Goal: Information Seeking & Learning: Learn about a topic

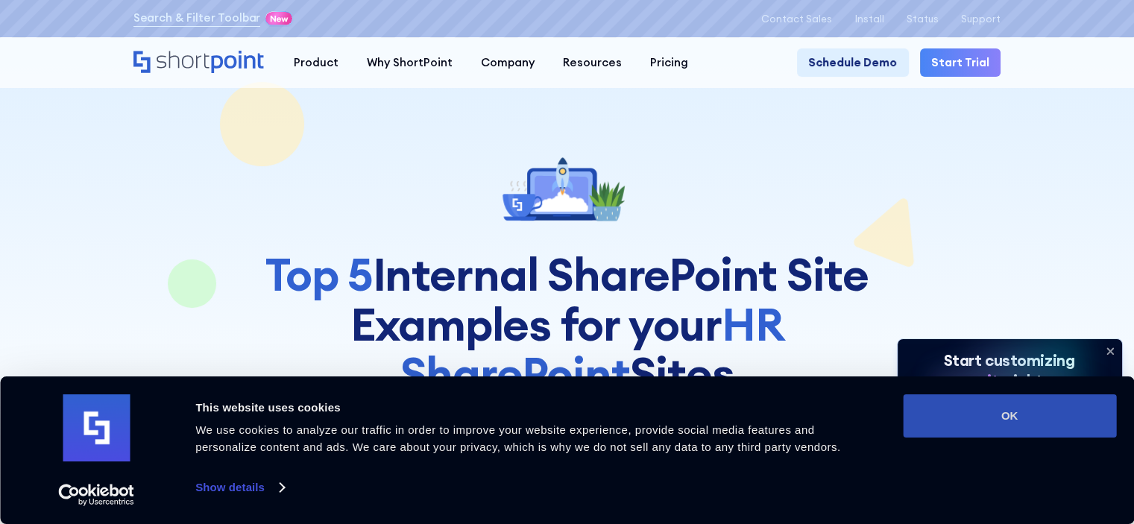
click at [1039, 418] on button "OK" at bounding box center [1009, 415] width 213 height 43
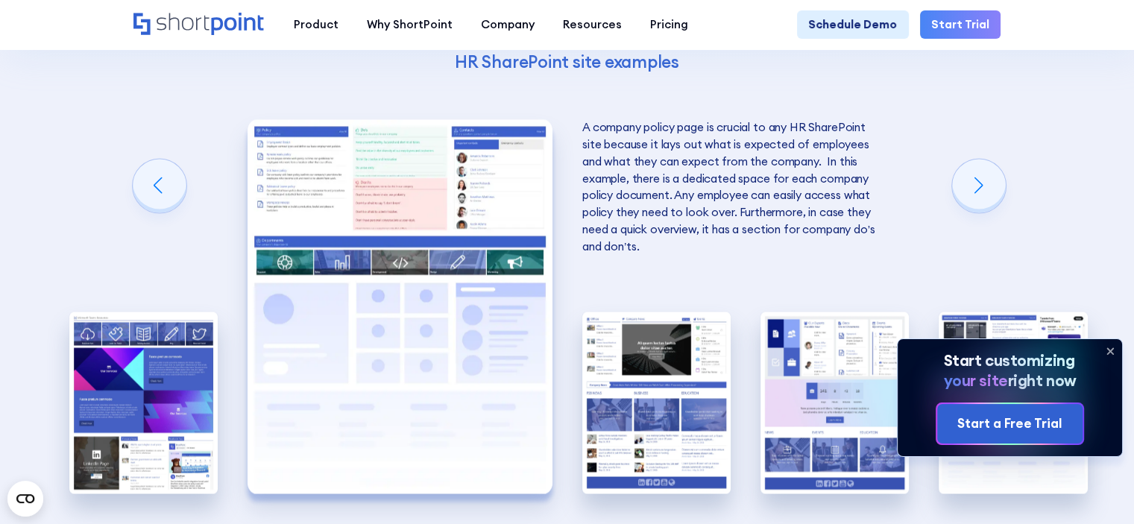
scroll to position [2535, 0]
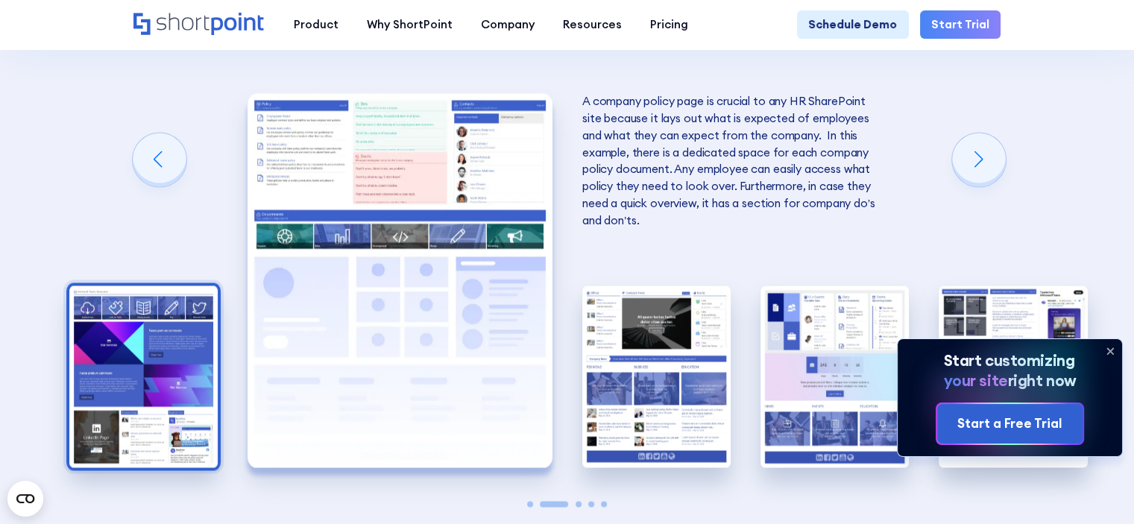
click at [119, 368] on img "1 / 5" at bounding box center [143, 377] width 148 height 183
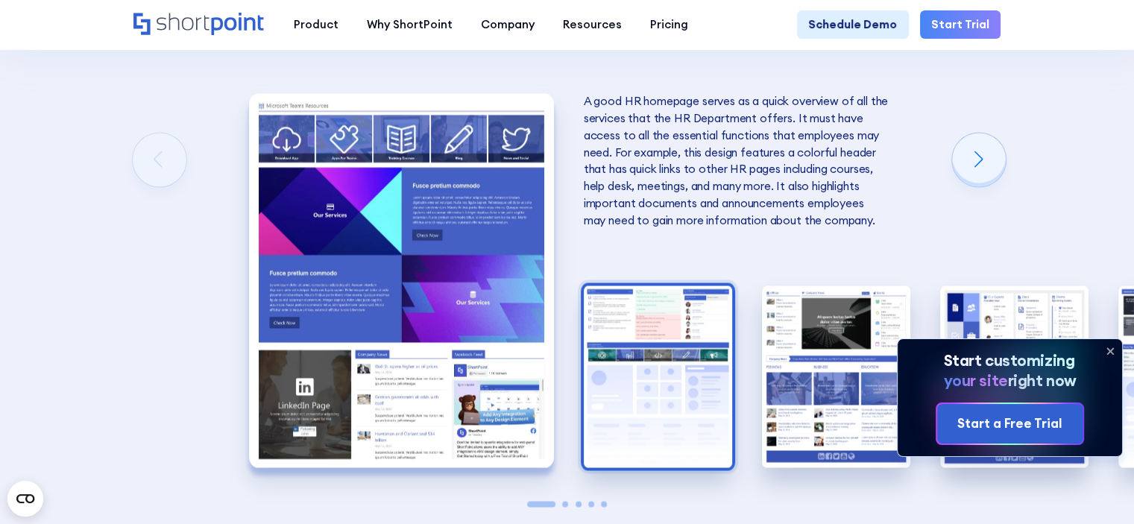
click at [658, 369] on img "2 / 5" at bounding box center [658, 377] width 148 height 183
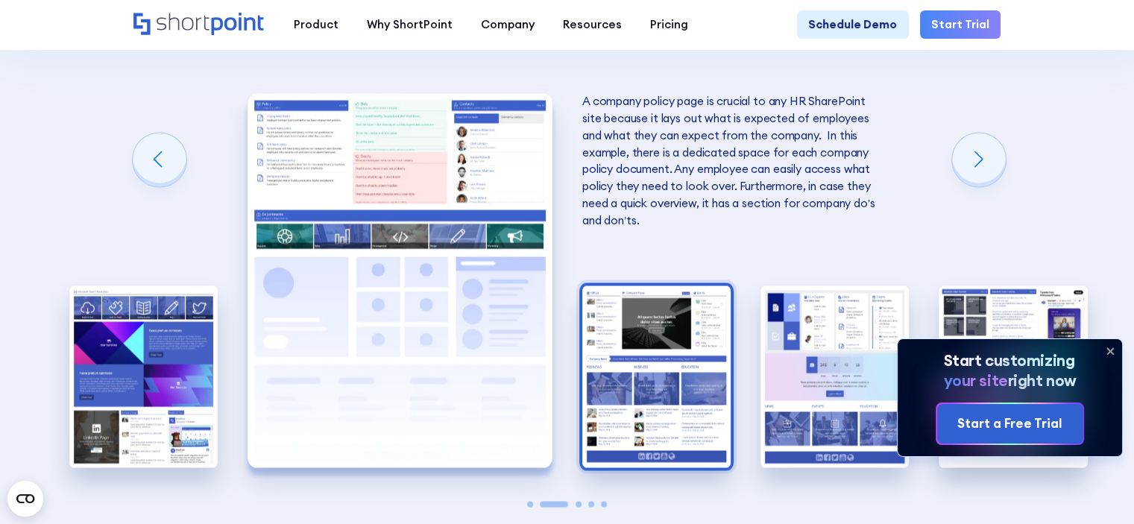
click at [695, 402] on img "3 / 5" at bounding box center [656, 377] width 148 height 183
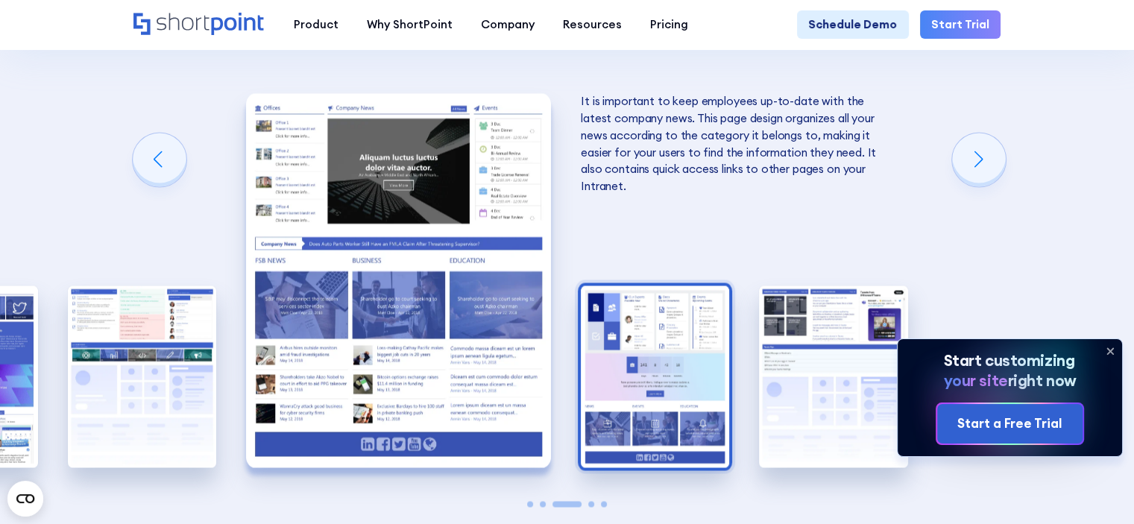
click at [694, 402] on img "4 / 5" at bounding box center [655, 377] width 148 height 183
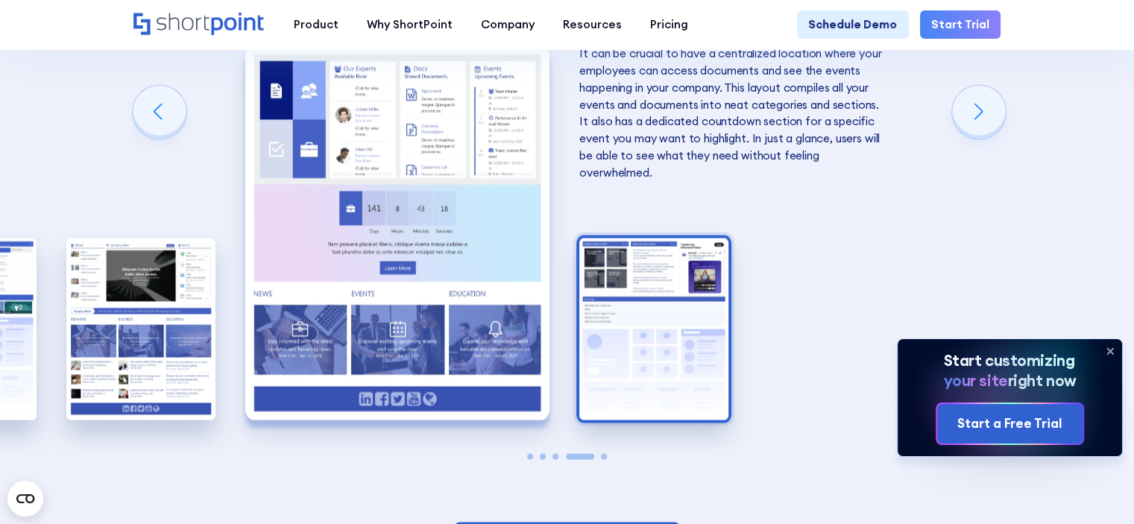
scroll to position [2610, 0]
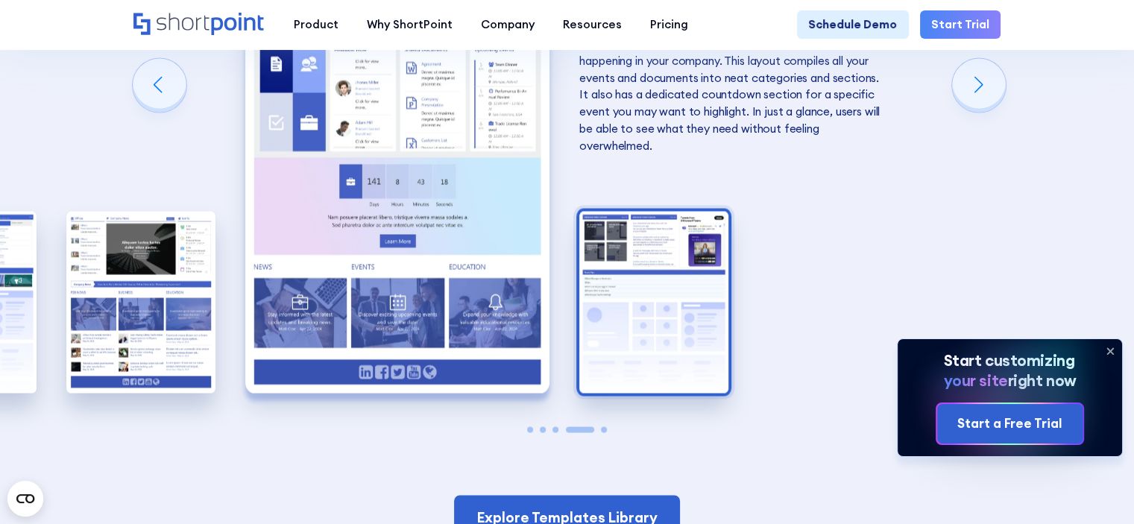
click at [692, 362] on img "5 / 5" at bounding box center [653, 302] width 148 height 183
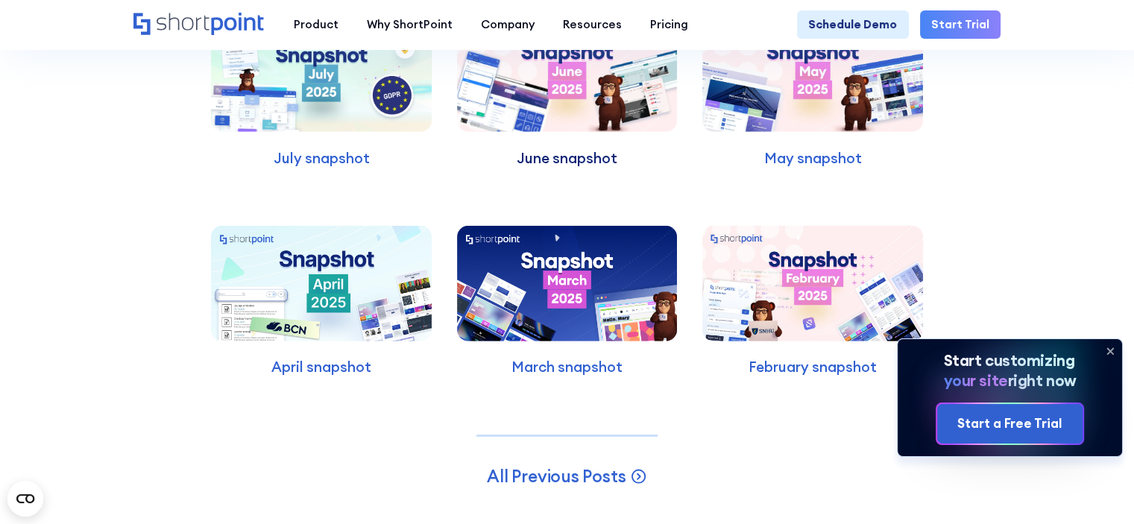
scroll to position [4027, 0]
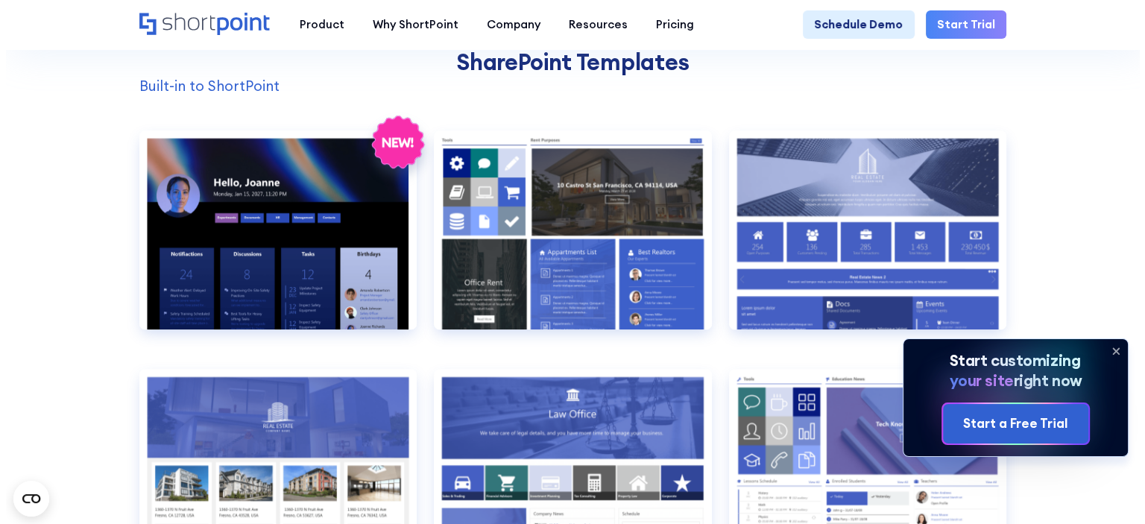
scroll to position [1193, 0]
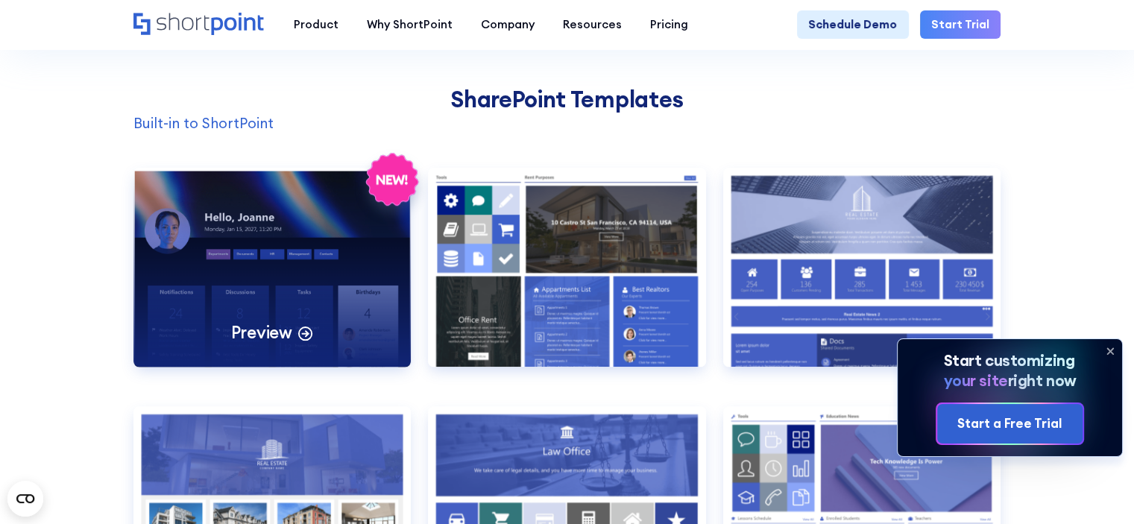
click at [280, 309] on div "Preview" at bounding box center [272, 267] width 278 height 198
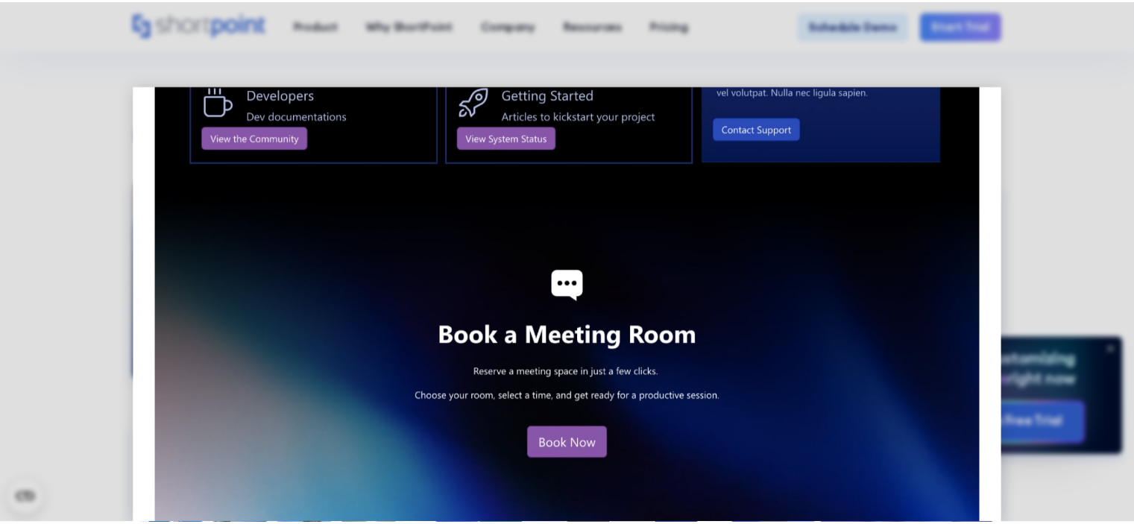
scroll to position [1796, 0]
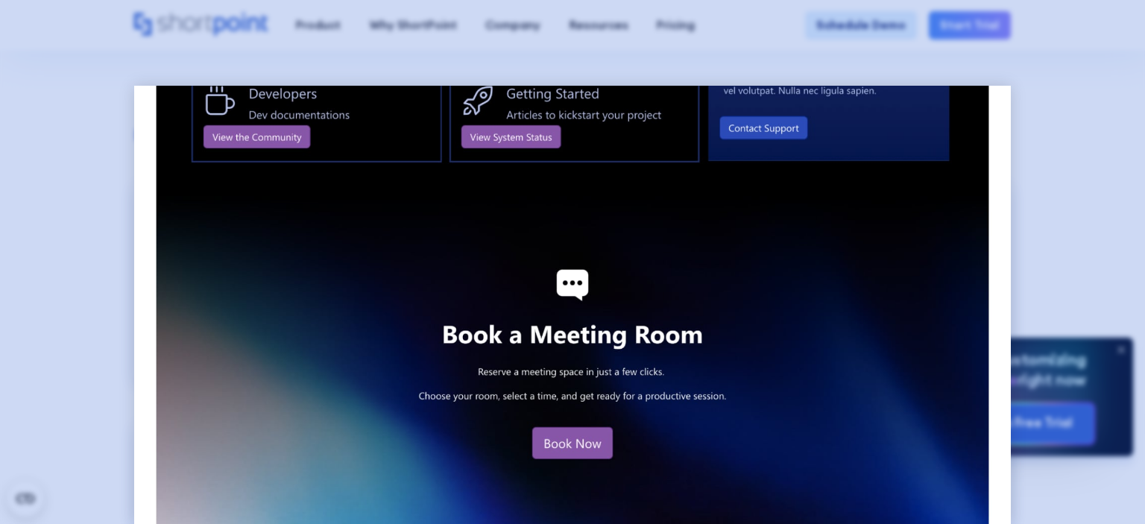
click at [1071, 142] on div at bounding box center [572, 262] width 1145 height 524
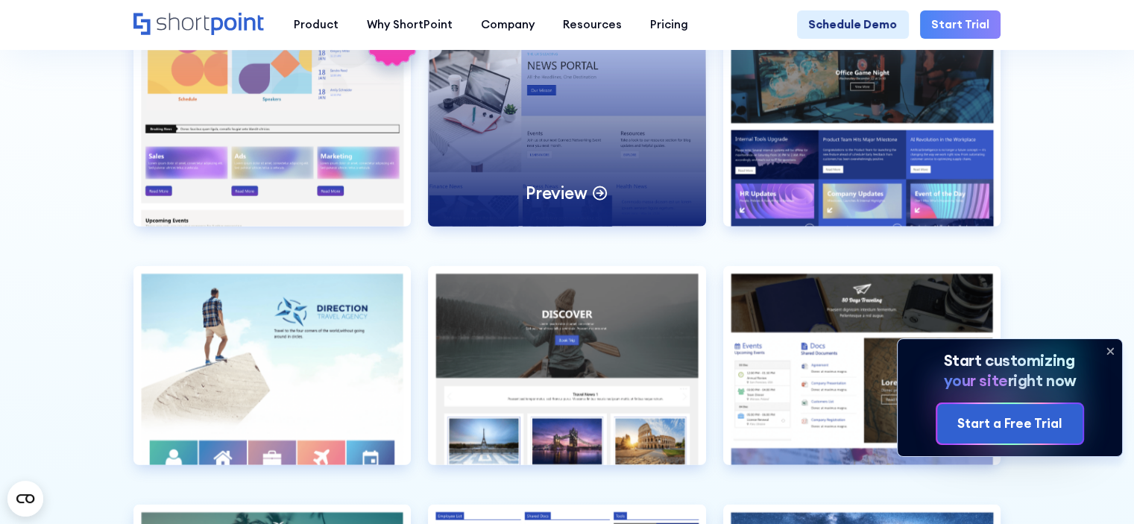
scroll to position [3505, 0]
